Goal: Task Accomplishment & Management: Use online tool/utility

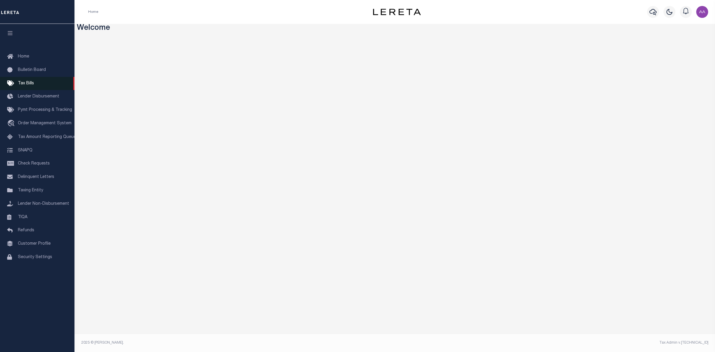
click at [28, 81] on link "Tax Bills" at bounding box center [37, 83] width 75 height 13
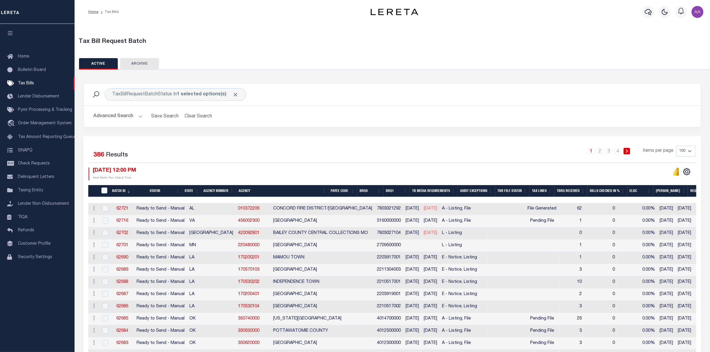
click at [101, 211] on div at bounding box center [104, 208] width 7 height 7
checkbox input "true"
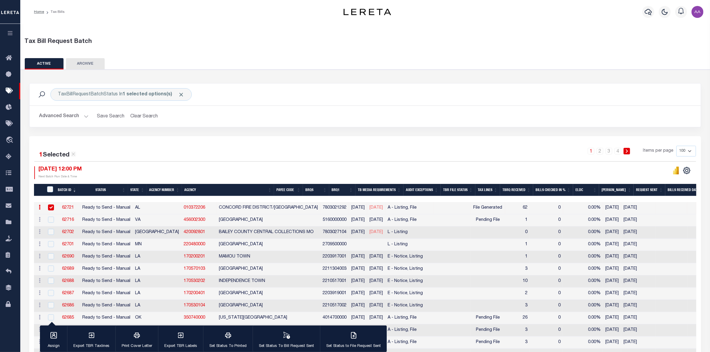
click at [64, 209] on link "62721" at bounding box center [68, 208] width 12 height 4
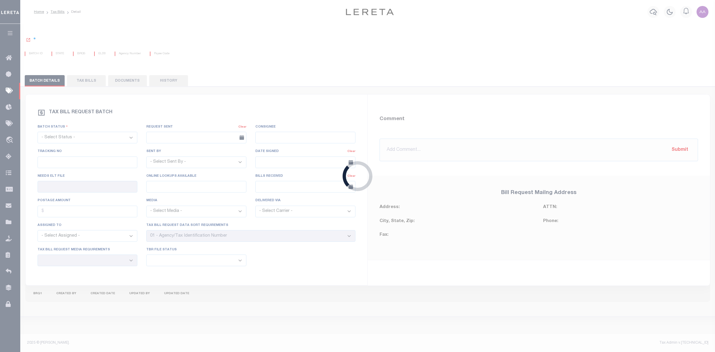
select select "RTS"
type input "No"
select select "16"
select select "2"
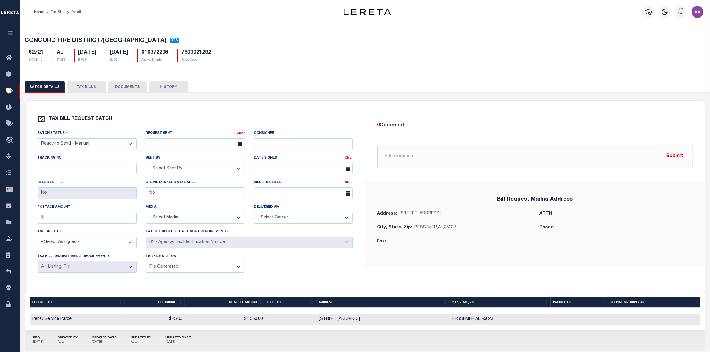
click at [90, 87] on button "TAX BILLS" at bounding box center [86, 86] width 39 height 11
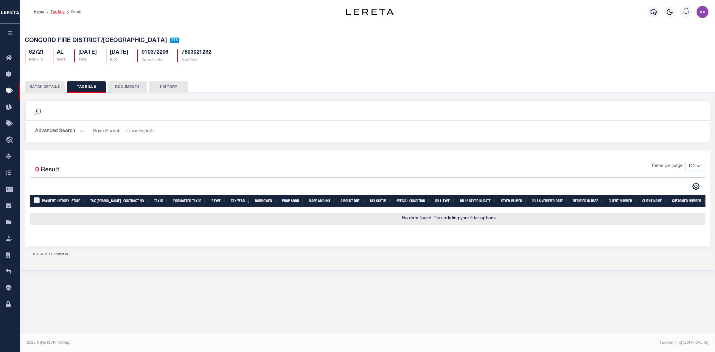
click at [57, 10] on link "Tax Bills" at bounding box center [58, 12] width 14 height 4
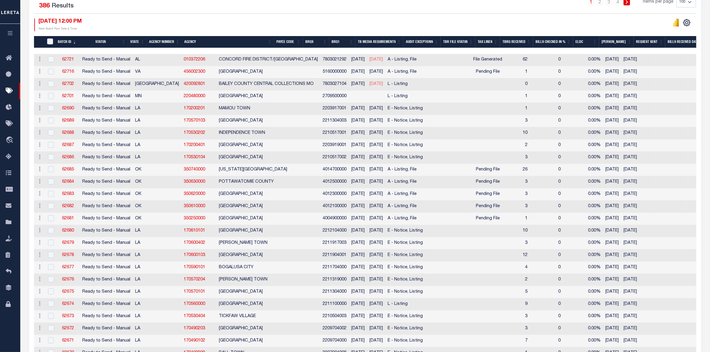
scroll to position [186, 0]
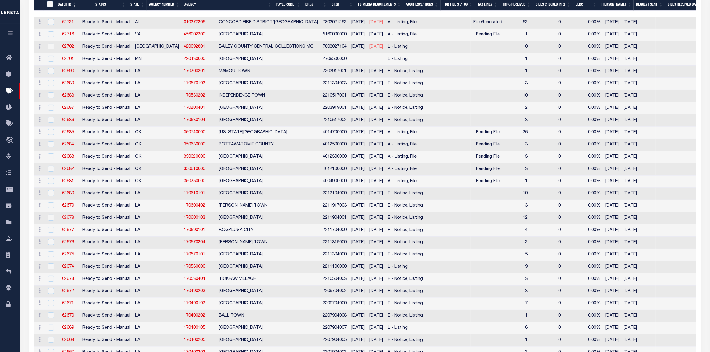
click at [68, 220] on link "62678" at bounding box center [68, 218] width 12 height 4
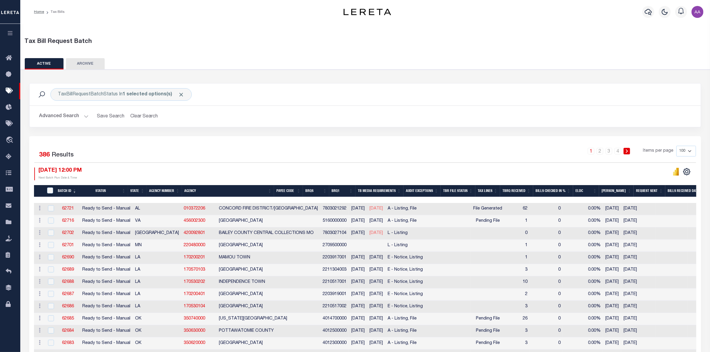
select select "18"
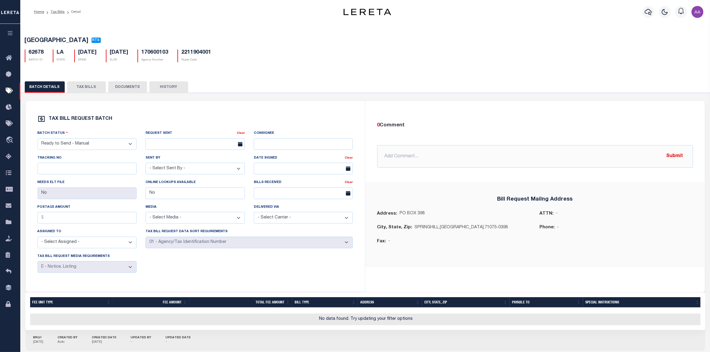
click at [85, 86] on button "TAX BILLS" at bounding box center [86, 86] width 39 height 11
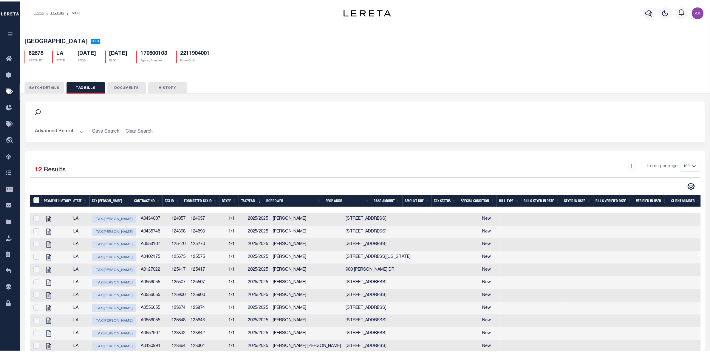
scroll to position [90, 0]
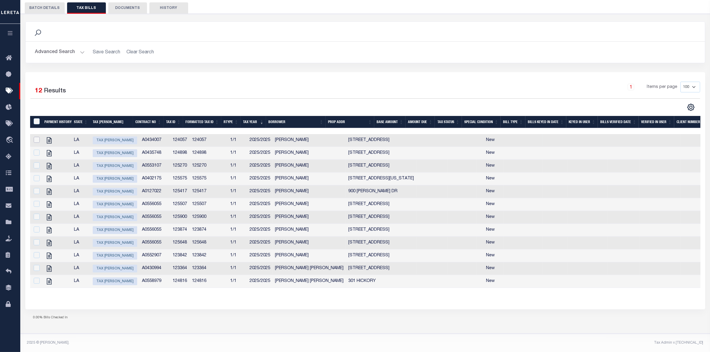
click at [36, 137] on input "checkbox" at bounding box center [37, 140] width 6 height 6
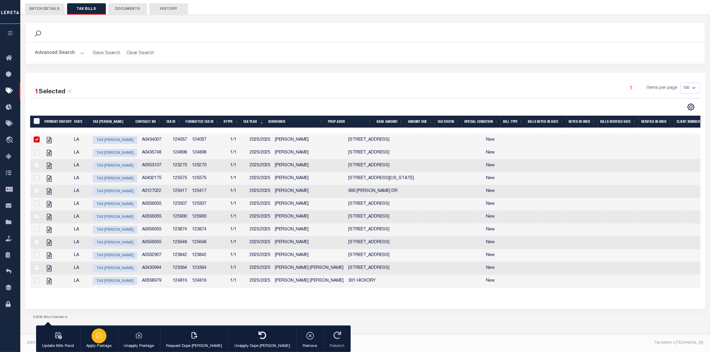
click at [101, 337] on icon "button" at bounding box center [99, 335] width 6 height 5
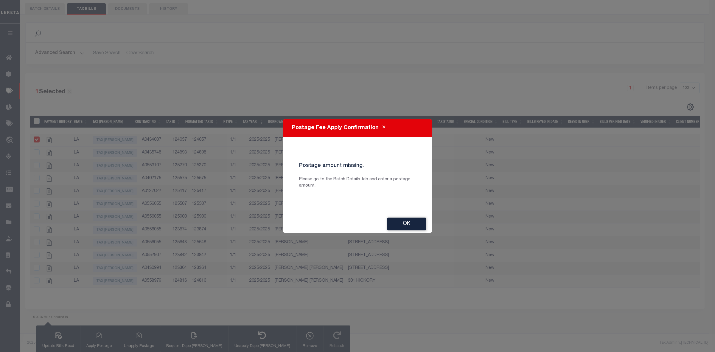
click at [412, 226] on button "OK" at bounding box center [407, 224] width 39 height 13
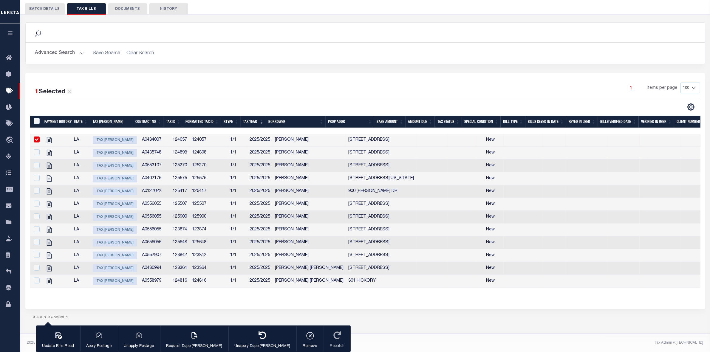
click at [114, 136] on span "Tax Bill Amount" at bounding box center [115, 140] width 44 height 8
checkbox input "false"
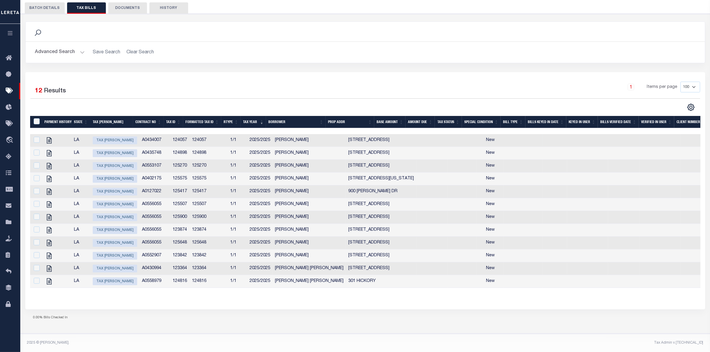
type input "[DATE]"
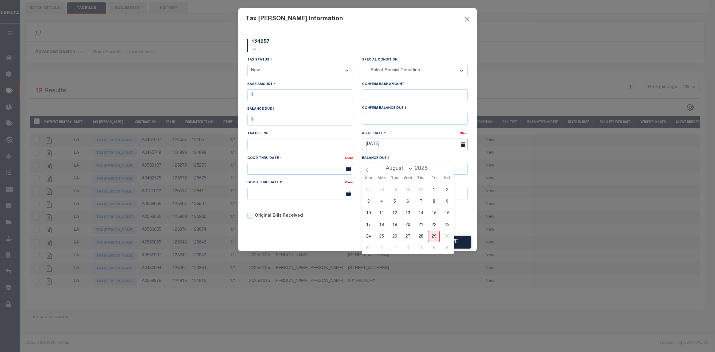
click at [379, 144] on input "[DATE]" at bounding box center [415, 145] width 106 height 12
click at [324, 162] on div "Good Thru Date 1" at bounding box center [296, 159] width 98 height 8
click at [410, 248] on button "Cancel" at bounding box center [406, 242] width 39 height 13
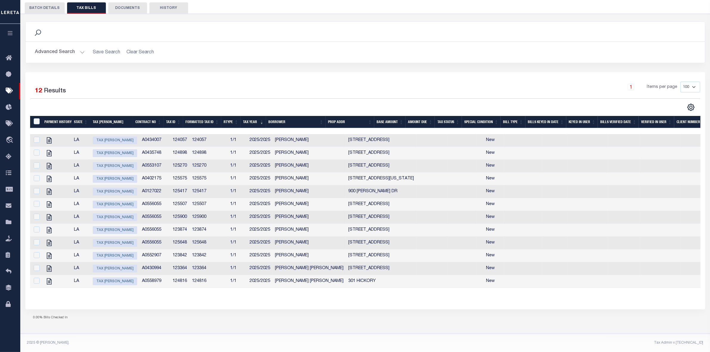
scroll to position [0, 0]
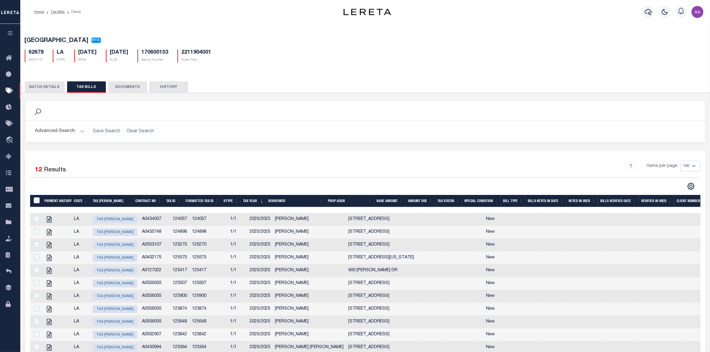
click at [9, 36] on icon "button" at bounding box center [10, 32] width 7 height 5
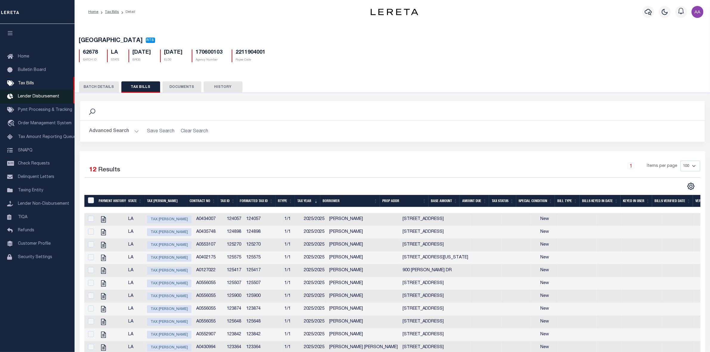
click at [43, 97] on span "Lender Disbursement" at bounding box center [38, 96] width 41 height 4
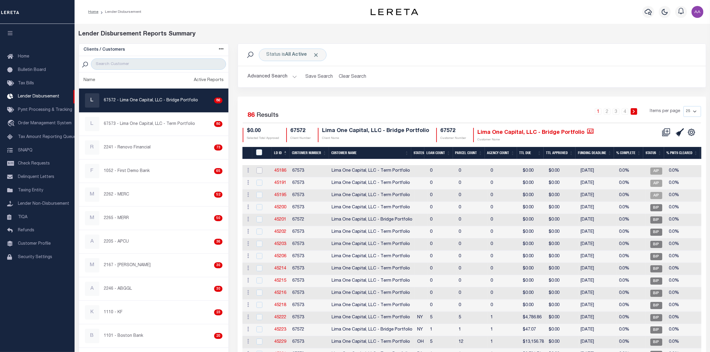
click at [258, 168] on input "checkbox" at bounding box center [259, 171] width 6 height 6
checkbox input "true"
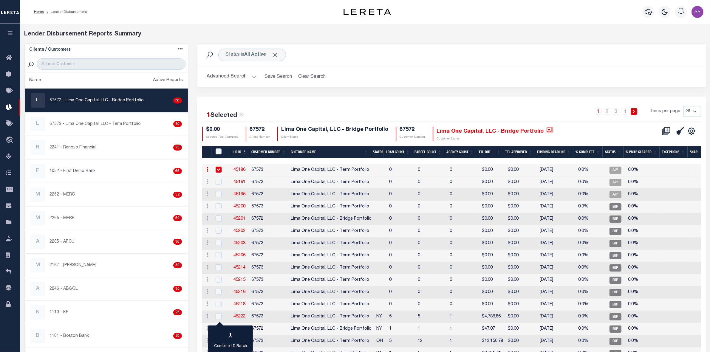
click at [241, 169] on link "45186" at bounding box center [240, 170] width 12 height 4
checkbox input "true"
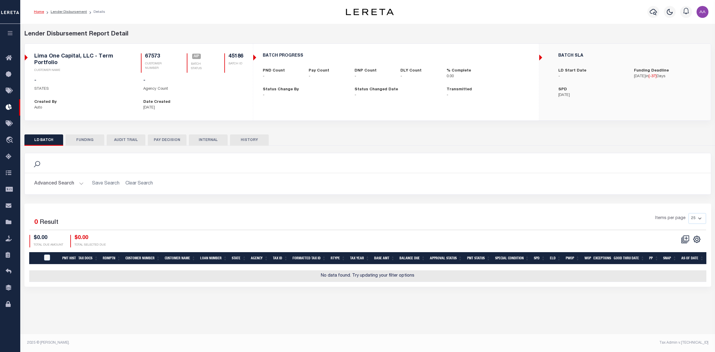
click at [85, 143] on button "FUNDING" at bounding box center [85, 139] width 39 height 11
type input "$0"
type input "[DATE]"
select select "6"
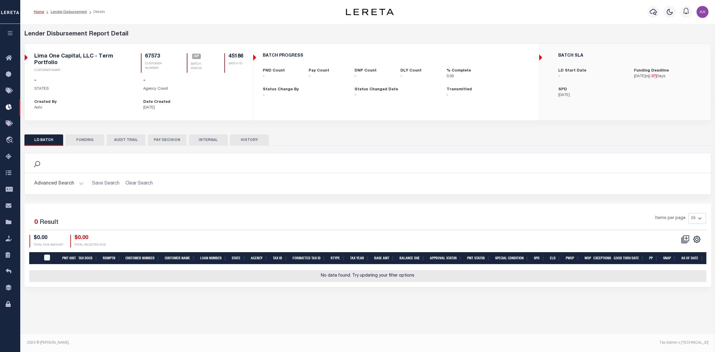
select select "100"
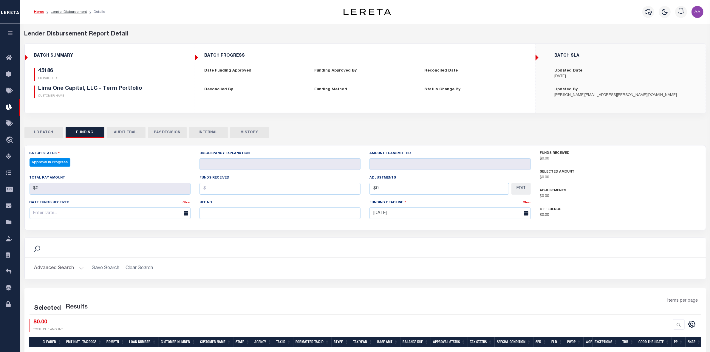
select select "100"
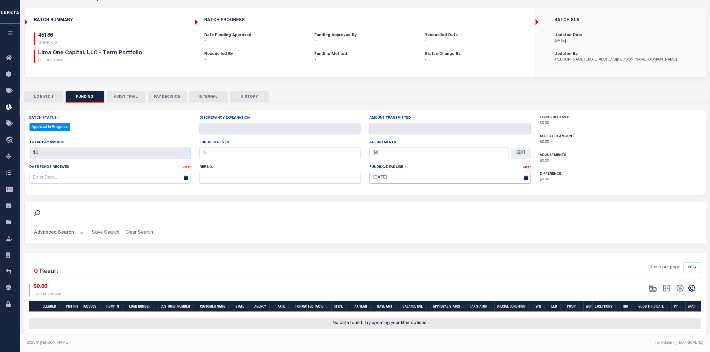
click at [413, 172] on input "[DATE]" at bounding box center [449, 178] width 161 height 12
click at [390, 210] on span "30" at bounding box center [389, 213] width 12 height 12
type input "06/30/2025"
click at [426, 174] on input "06/30/2025" at bounding box center [449, 178] width 161 height 12
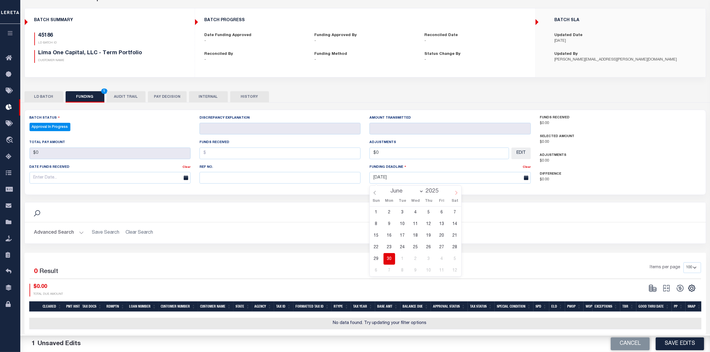
click at [456, 191] on icon at bounding box center [456, 193] width 4 height 4
select select "6"
click at [111, 178] on input "text" at bounding box center [110, 178] width 161 height 12
click at [89, 255] on span "28" at bounding box center [89, 259] width 12 height 12
click at [82, 173] on input "[DATE]" at bounding box center [110, 178] width 161 height 12
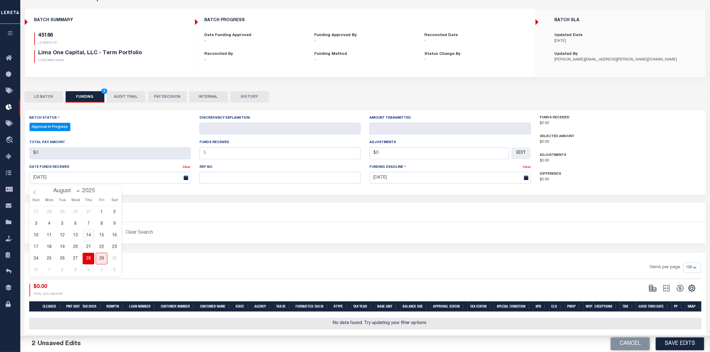
click at [89, 232] on span "14" at bounding box center [89, 236] width 12 height 12
type input "08/14/2025"
click at [127, 93] on button "AUDIT TRAIL" at bounding box center [126, 96] width 39 height 11
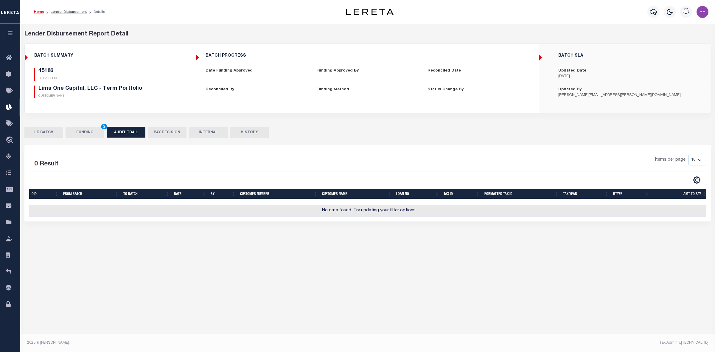
click at [168, 132] on button "PAY DECISION" at bounding box center [167, 132] width 39 height 11
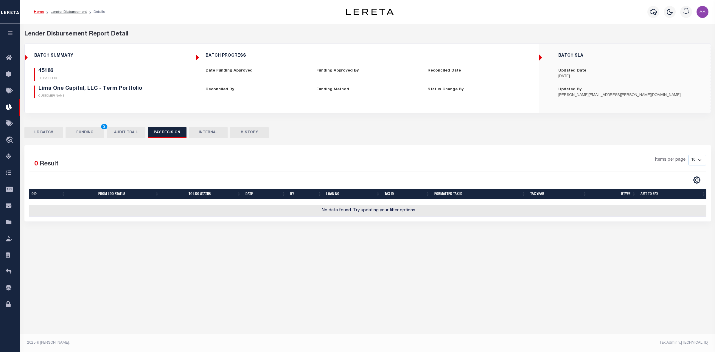
click at [208, 131] on button "INTERNAL" at bounding box center [208, 132] width 39 height 11
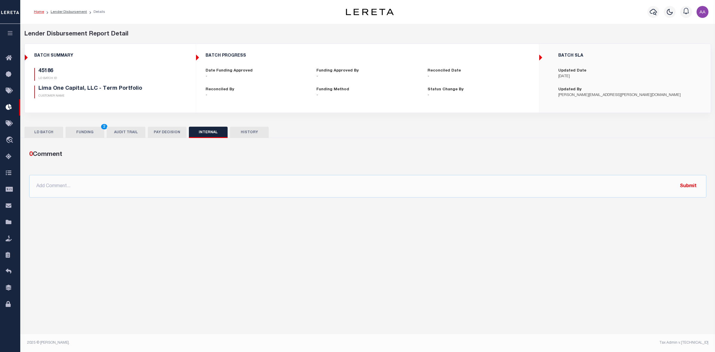
click at [252, 128] on button "HISTORY" at bounding box center [249, 132] width 39 height 11
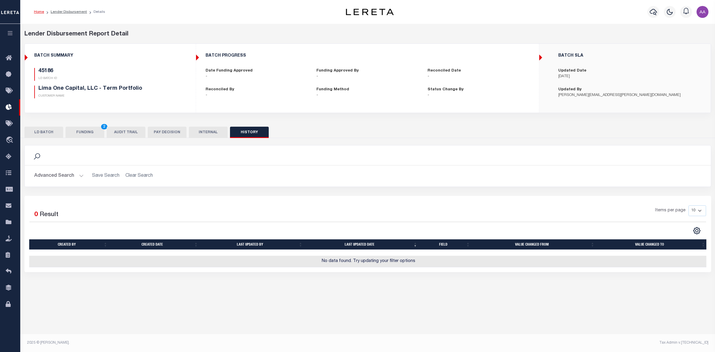
click at [49, 136] on button "LD BATCH" at bounding box center [43, 132] width 39 height 11
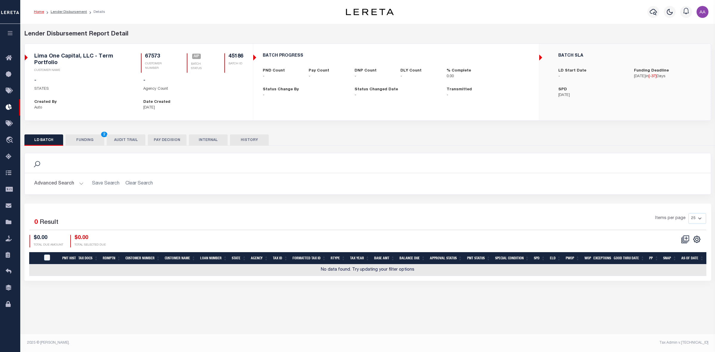
click at [78, 137] on button "FUNDING 2" at bounding box center [85, 139] width 39 height 11
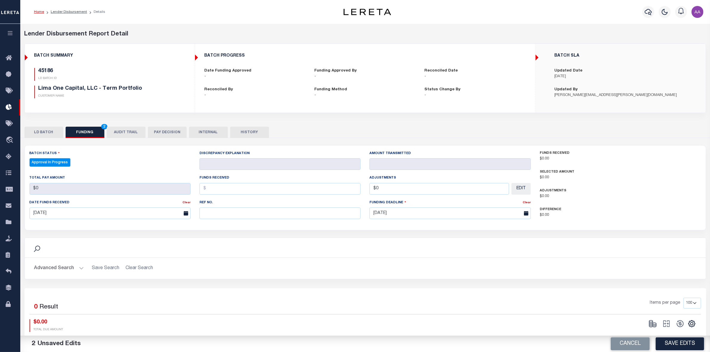
click at [8, 33] on icon "button" at bounding box center [10, 32] width 7 height 5
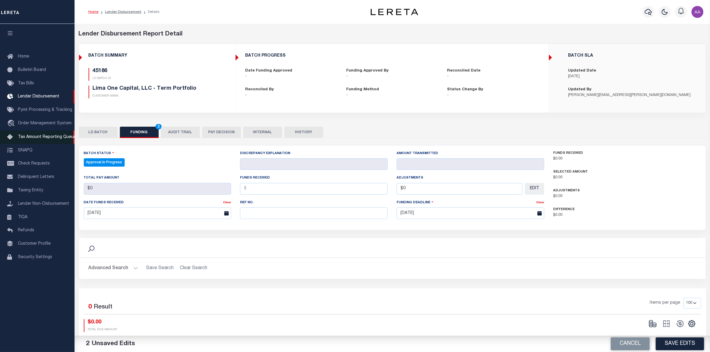
click at [48, 141] on link "Tax Amount Reporting Queue" at bounding box center [37, 137] width 75 height 13
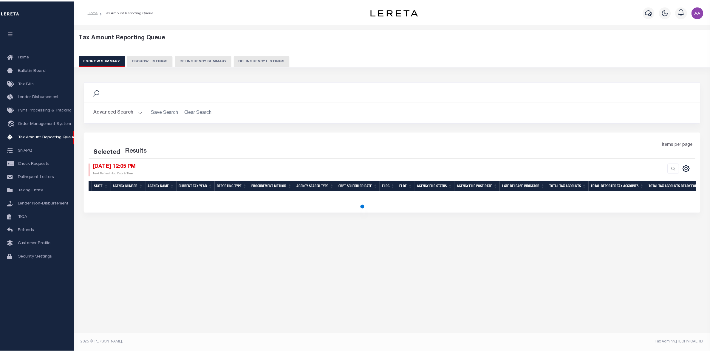
select select "100"
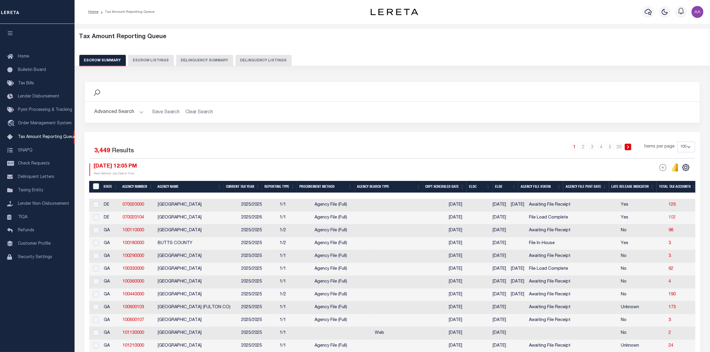
click at [676, 219] on td "102" at bounding box center [687, 218] width 42 height 13
checkbox input "true"
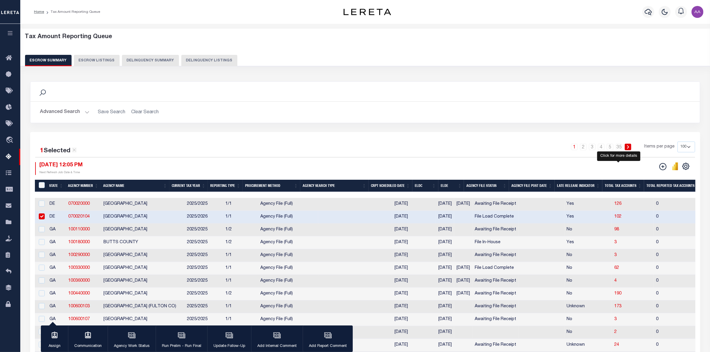
click at [618, 216] on span "102" at bounding box center [617, 217] width 7 height 4
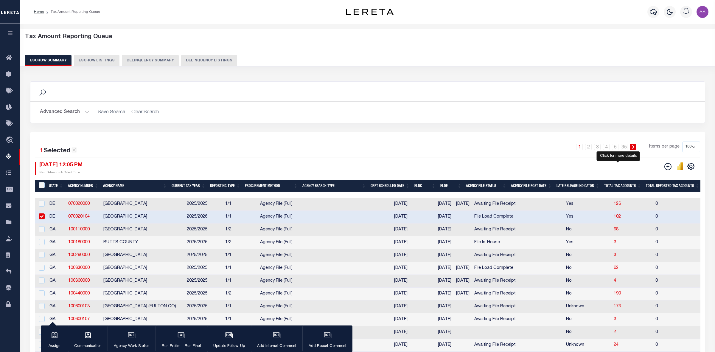
select select "100"
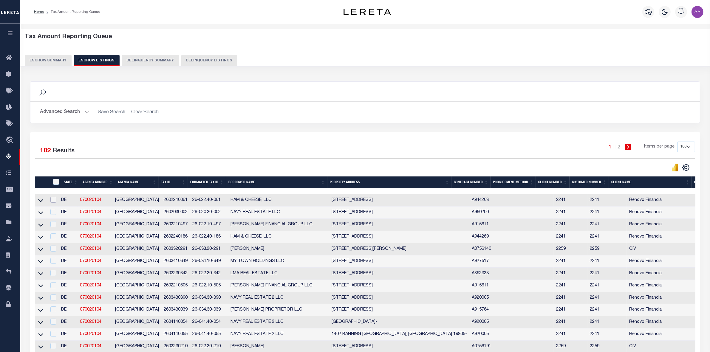
click at [55, 203] on input "checkbox" at bounding box center [53, 200] width 6 height 6
checkbox input "true"
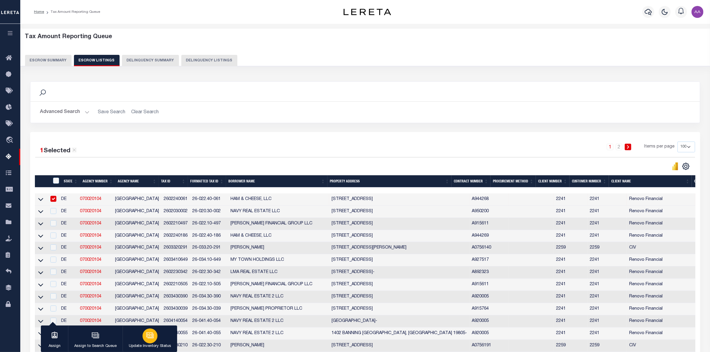
click at [147, 341] on div "button" at bounding box center [149, 336] width 15 height 15
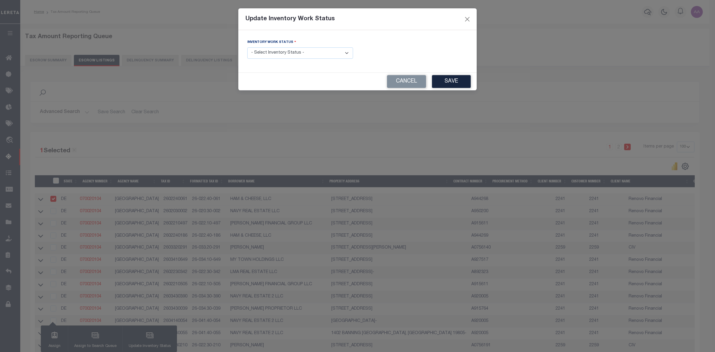
click at [282, 56] on select "- Select Inventory Status - Manual - Exception Pended - Awaiting Search Late Ad…" at bounding box center [300, 53] width 106 height 12
click at [247, 48] on select "- Select Inventory Status - Manual - Exception Pended - Awaiting Search Late Ad…" at bounding box center [300, 53] width 106 height 12
click at [275, 53] on select "- Select Inventory Status - Manual - Exception Pended - Awaiting Search Late Ad…" at bounding box center [300, 53] width 106 height 12
click at [247, 48] on select "- Select Inventory Status - Manual - Exception Pended - Awaiting Search Late Ad…" at bounding box center [300, 53] width 106 height 12
click at [272, 53] on select "- Select Inventory Status - Manual - Exception Pended - Awaiting Search Late Ad…" at bounding box center [300, 53] width 106 height 12
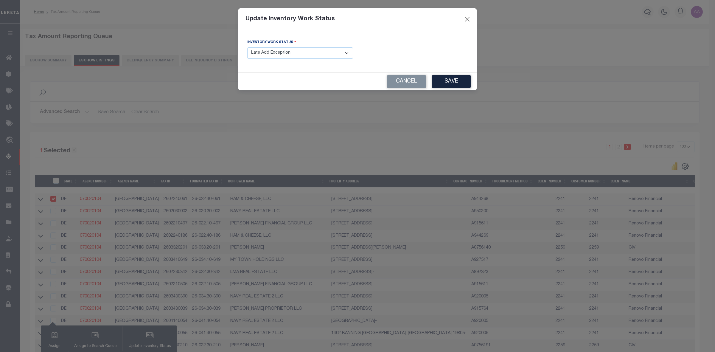
click at [247, 48] on select "- Select Inventory Status - Manual - Exception Pended - Awaiting Search Late Ad…" at bounding box center [300, 53] width 106 height 12
click at [269, 56] on select "- Select Inventory Status - Manual - Exception Pended - Awaiting Search Late Ad…" at bounding box center [300, 53] width 106 height 12
click at [247, 48] on select "- Select Inventory Status - Manual - Exception Pended - Awaiting Search Late Ad…" at bounding box center [300, 53] width 106 height 12
click at [300, 54] on select "- Select Inventory Status - Manual - Exception Pended - Awaiting Search Late Ad…" at bounding box center [300, 53] width 106 height 12
select select "4"
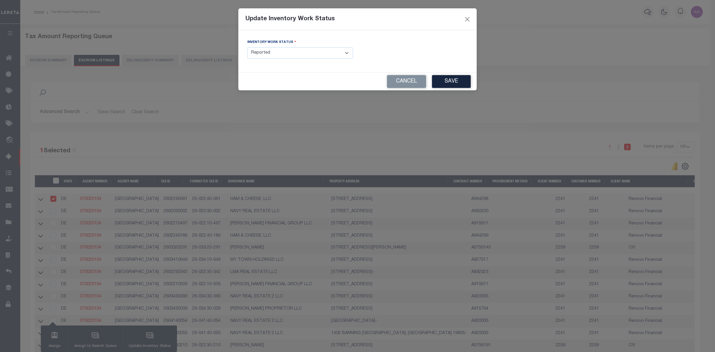
click at [247, 48] on select "- Select Inventory Status - Manual - Exception Pended - Awaiting Search Late Ad…" at bounding box center [300, 53] width 106 height 12
drag, startPoint x: 273, startPoint y: 54, endPoint x: 274, endPoint y: 57, distance: 3.8
click at [273, 54] on select "- Select Inventory Status - Manual - Exception Pended - Awaiting Search Late Ad…" at bounding box center [300, 53] width 106 height 12
click at [393, 81] on button "Cancel" at bounding box center [406, 81] width 39 height 13
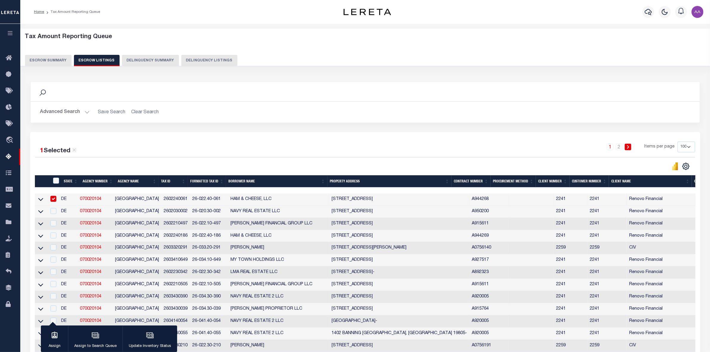
click at [51, 60] on button "Escrow Summary" at bounding box center [48, 60] width 47 height 11
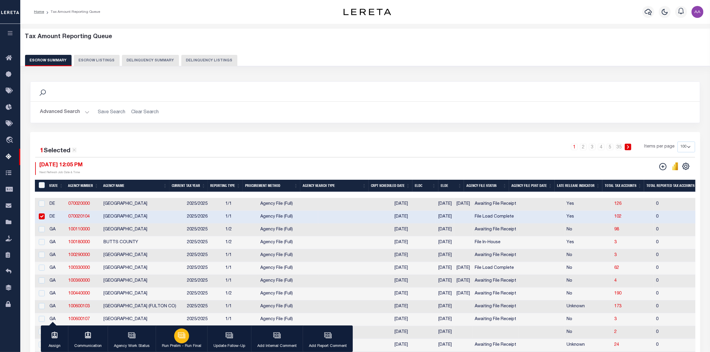
click at [184, 340] on div "button" at bounding box center [181, 336] width 15 height 15
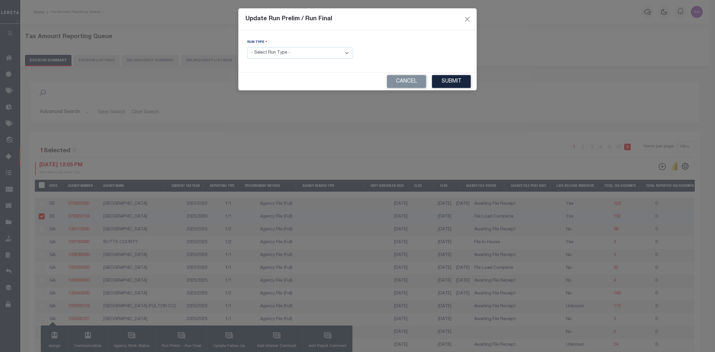
click at [292, 53] on select "- Select Run Type - Prelim Run Final Run" at bounding box center [300, 53] width 106 height 12
select select "F"
click at [247, 48] on select "- Select Run Type - Prelim Run Final Run" at bounding box center [300, 53] width 106 height 12
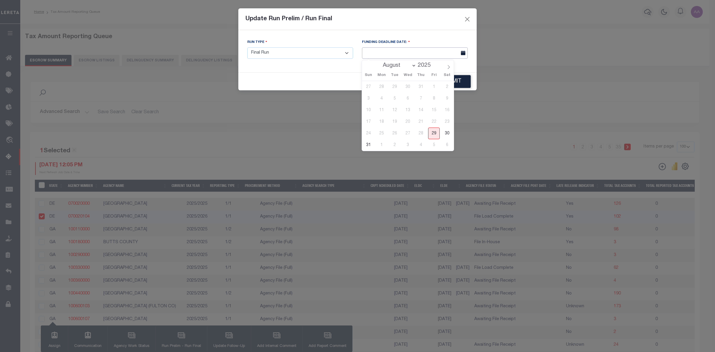
click at [410, 55] on input "text" at bounding box center [415, 53] width 106 height 12
